Goal: Navigation & Orientation: Find specific page/section

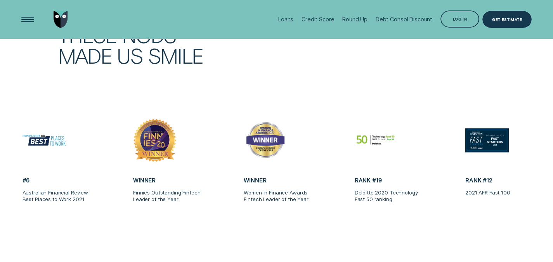
scroll to position [1792, 0]
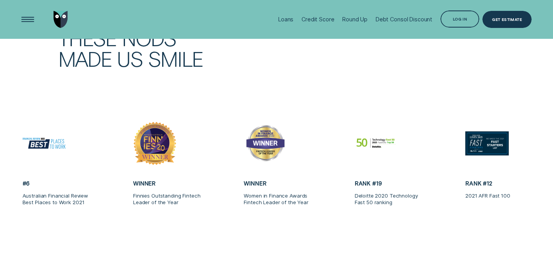
click at [405, 87] on div "Awards These nods made us smile" at bounding box center [276, 65] width 517 height 112
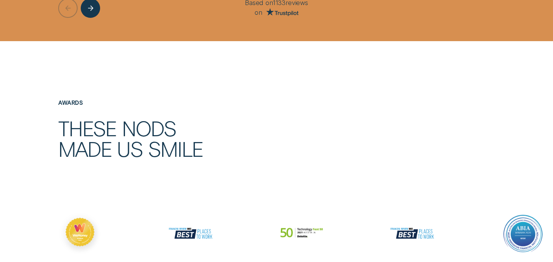
scroll to position [1302, 0]
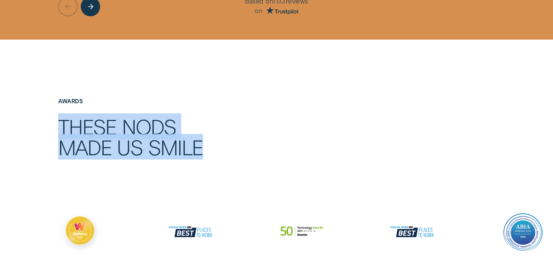
drag, startPoint x: 61, startPoint y: 116, endPoint x: 207, endPoint y: 144, distance: 148.5
click at [207, 144] on h2 "These nods made us smile" at bounding box center [165, 137] width 215 height 42
copy h2 "These nods made us smile"
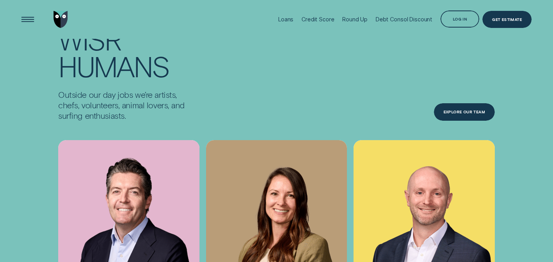
scroll to position [2165, 0]
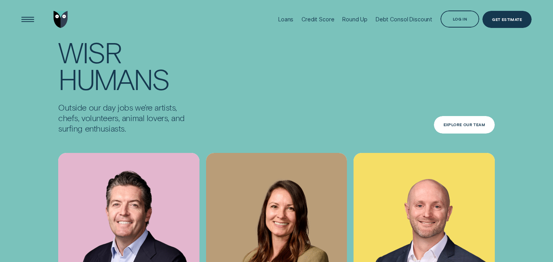
click at [469, 123] on div "Explore Our Team" at bounding box center [464, 124] width 42 height 3
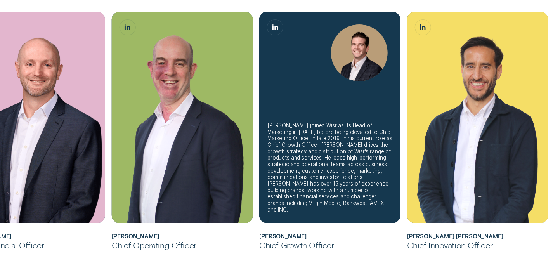
scroll to position [327, 0]
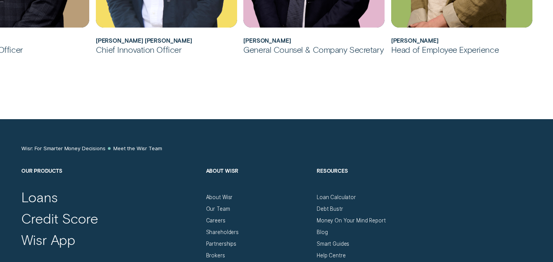
scroll to position [681, 0]
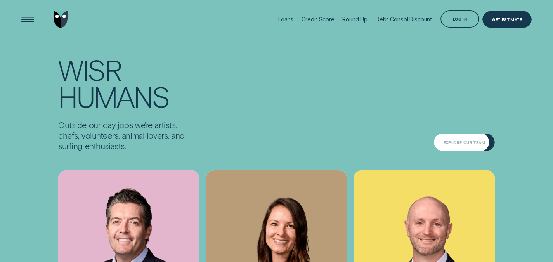
scroll to position [2147, 0]
click at [447, 134] on div "Explore Our Team" at bounding box center [464, 142] width 61 height 17
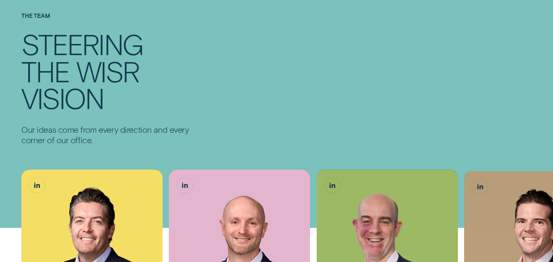
scroll to position [68, 0]
